Goal: Task Accomplishment & Management: Manage account settings

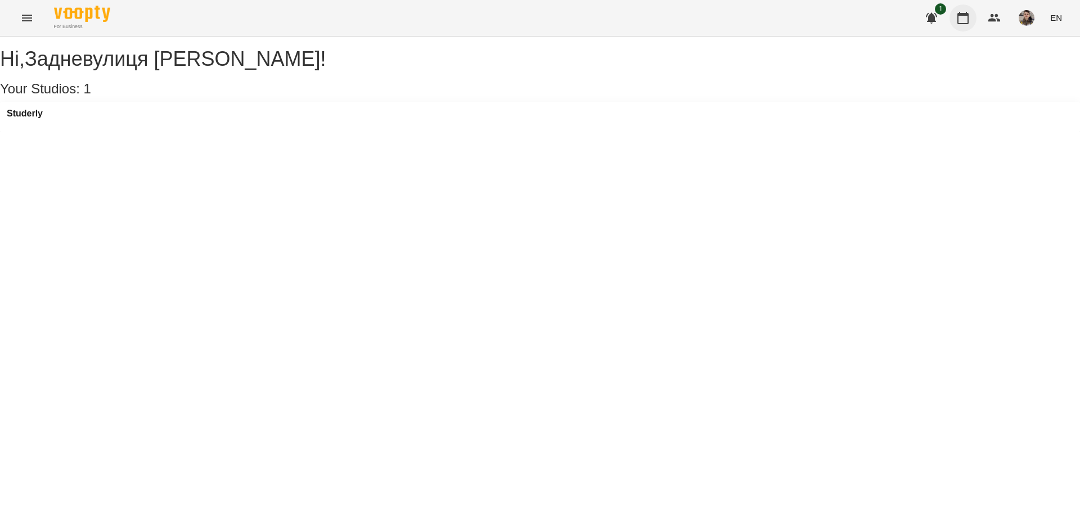
click at [957, 12] on icon "button" at bounding box center [963, 18] width 14 height 14
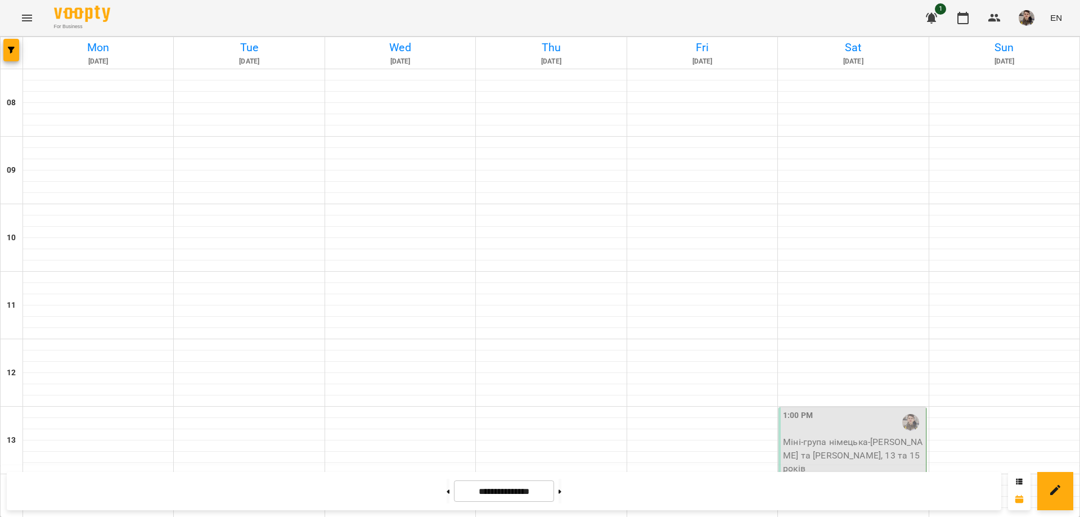
scroll to position [233, 0]
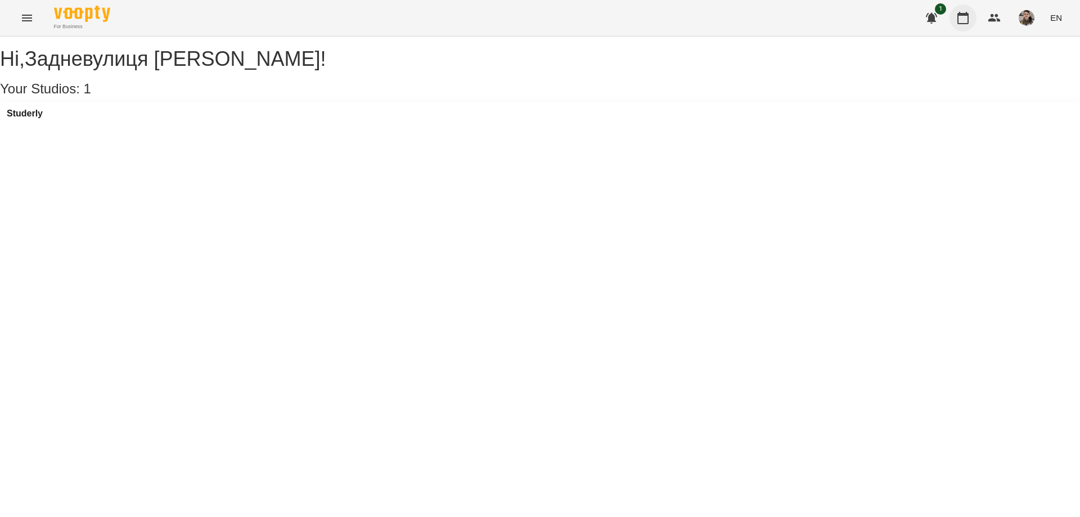
click at [971, 24] on button "button" at bounding box center [963, 18] width 27 height 27
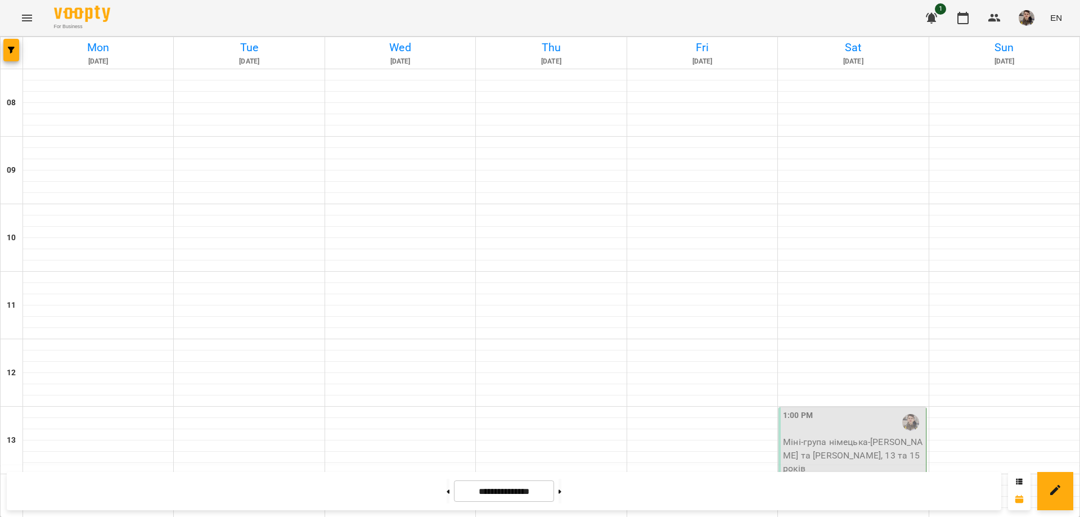
scroll to position [619, 0]
click at [964, 23] on icon "button" at bounding box center [963, 18] width 14 height 14
click at [447, 494] on button at bounding box center [448, 491] width 3 height 25
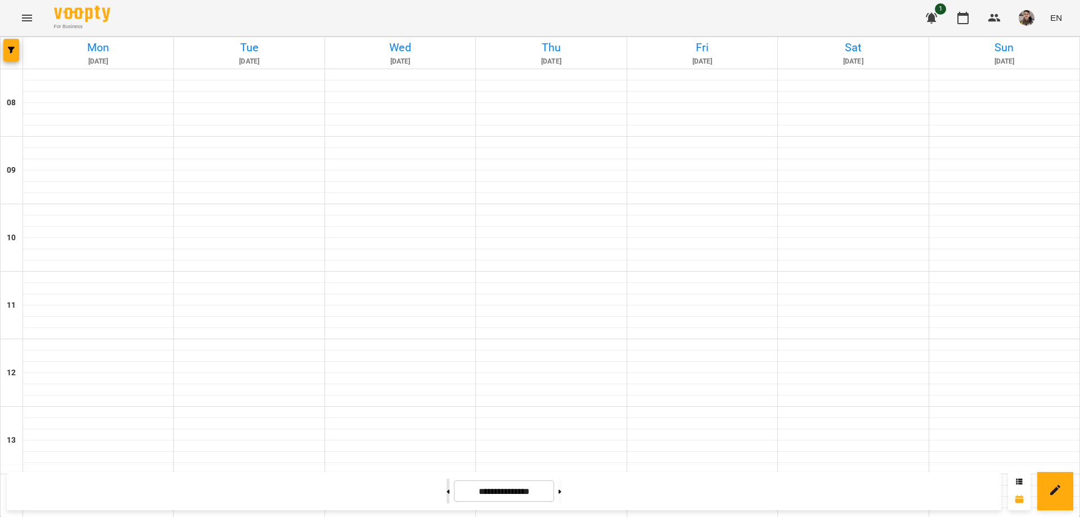
click at [447, 494] on button at bounding box center [448, 491] width 3 height 25
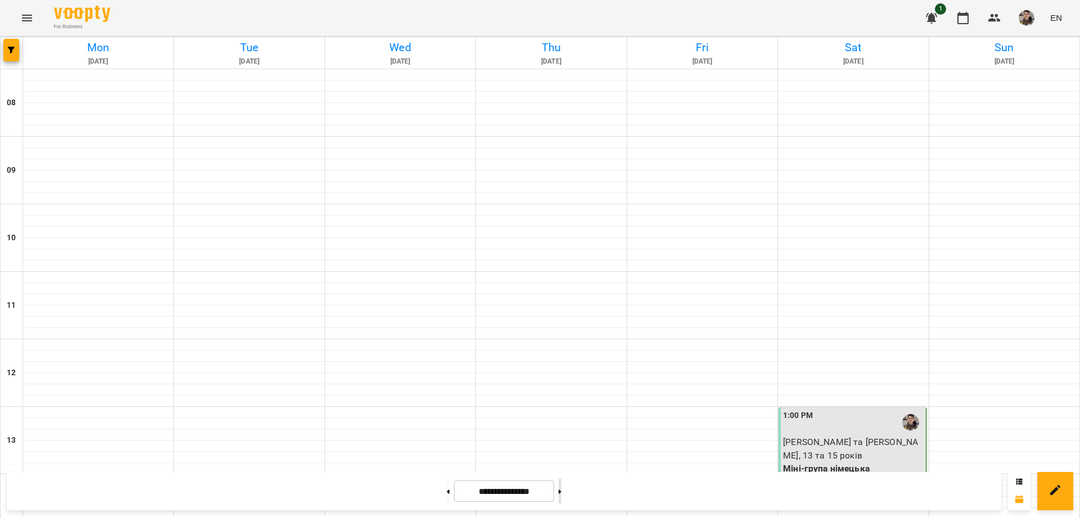
click at [561, 487] on button at bounding box center [560, 491] width 3 height 25
click at [561, 489] on button at bounding box center [560, 491] width 3 height 25
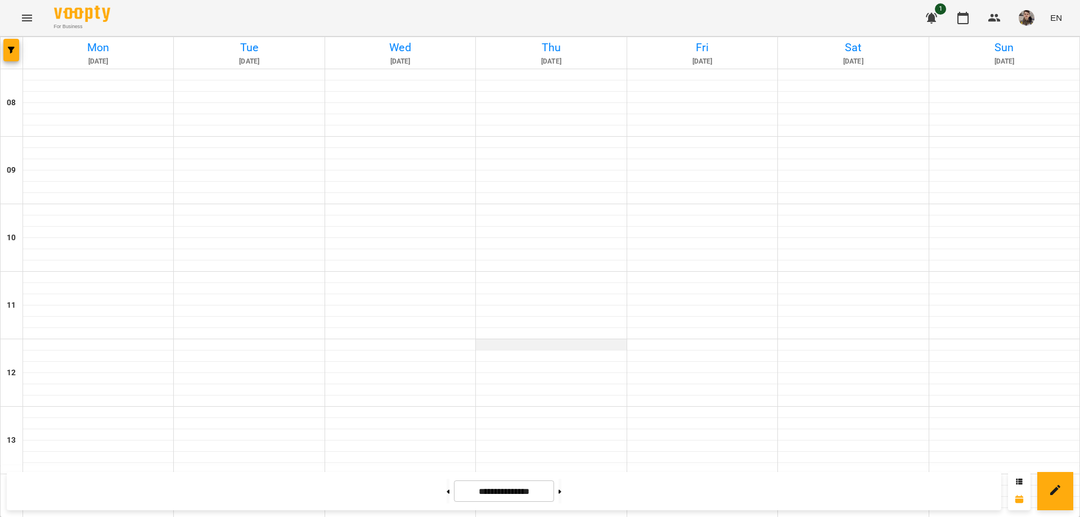
scroll to position [683, 0]
click at [561, 489] on button at bounding box center [560, 491] width 3 height 25
type input "**********"
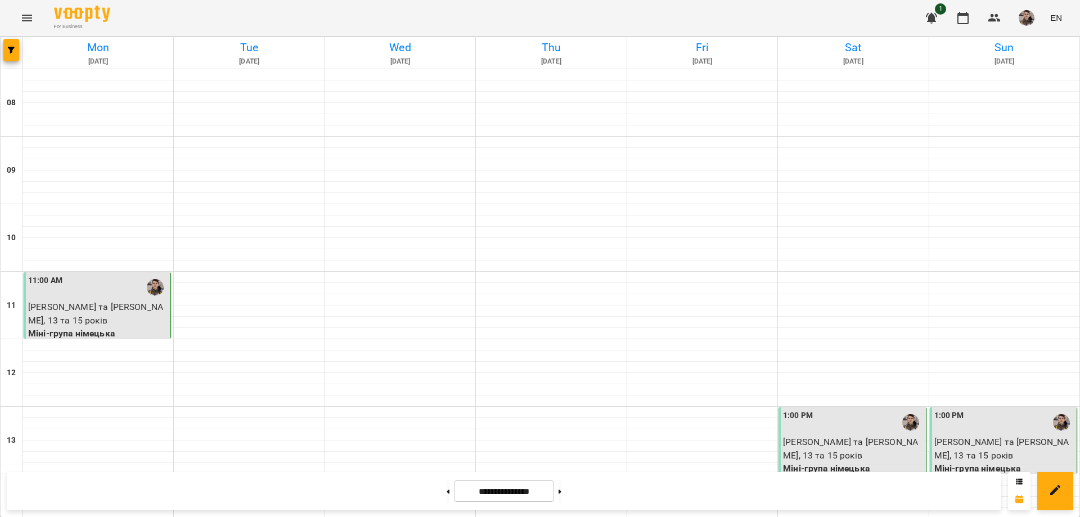
scroll to position [0, 0]
